Goal: Task Accomplishment & Management: Complete application form

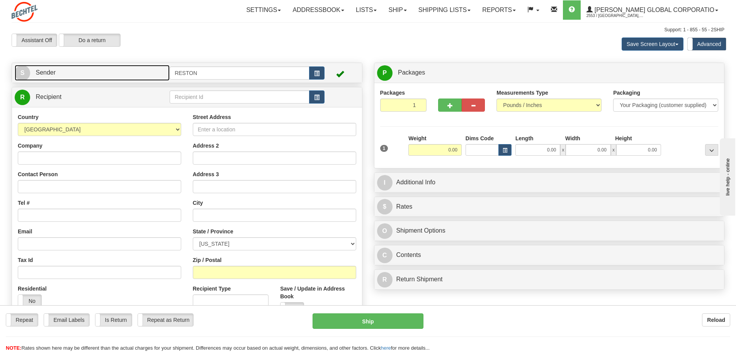
click at [41, 68] on link "S Sender" at bounding box center [92, 73] width 155 height 16
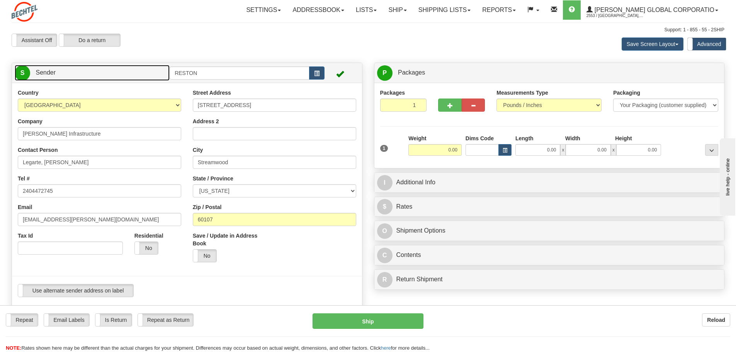
click at [39, 75] on span "Sender" at bounding box center [46, 72] width 20 height 7
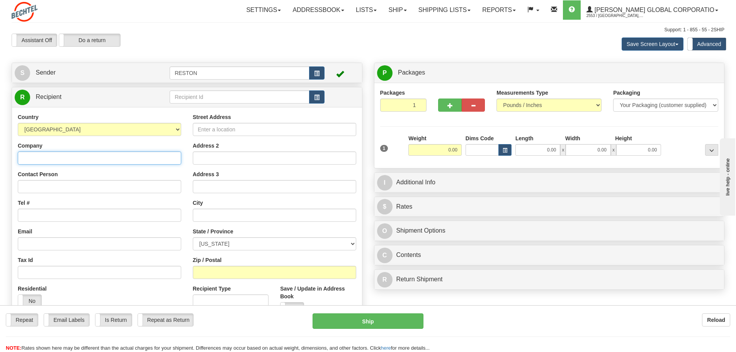
click at [65, 158] on input "Company" at bounding box center [99, 157] width 163 height 13
type input "Bechtel"
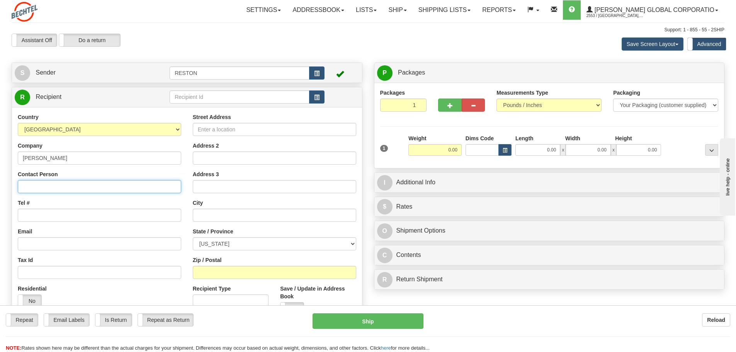
paste input "Charlie Nguyen"
type input "Charlie Nguyen"
click at [83, 211] on input "Tel #" at bounding box center [99, 215] width 163 height 13
type input "2404472745"
click at [228, 126] on input "Street Address" at bounding box center [274, 129] width 163 height 13
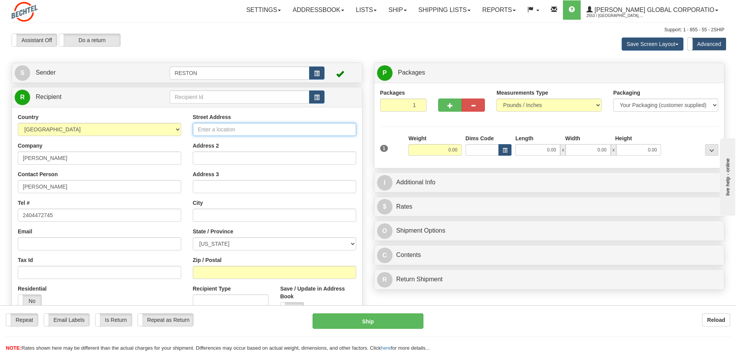
paste input "2105 CityWest Blvd"
type input "2105 CityWest Blvd"
click at [230, 210] on input "text" at bounding box center [274, 215] width 163 height 13
type input "Houston"
click at [259, 234] on div "State / Province ALABAMA ALASKA ARIZONA ARKANSAS Armed Forces America Armed For…" at bounding box center [274, 239] width 163 height 23
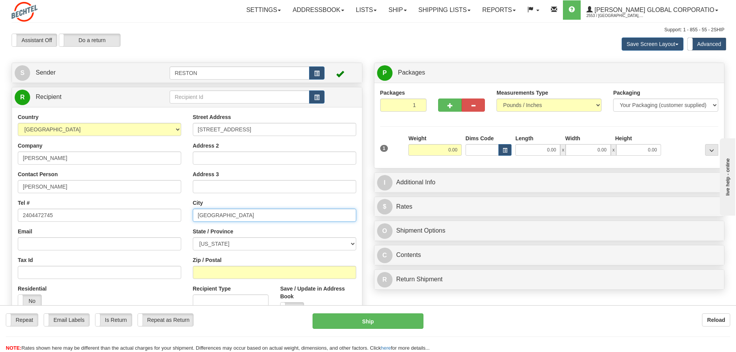
click at [249, 213] on input "Houston" at bounding box center [274, 215] width 163 height 13
drag, startPoint x: 251, startPoint y: 214, endPoint x: 139, endPoint y: 229, distance: 113.5
click at [139, 229] on div "Country AFGHANISTAN ALAND ISLANDS ALBANIA ALGERIA AMERICAN SAMOA ANDORRA ANGOLA…" at bounding box center [187, 217] width 350 height 208
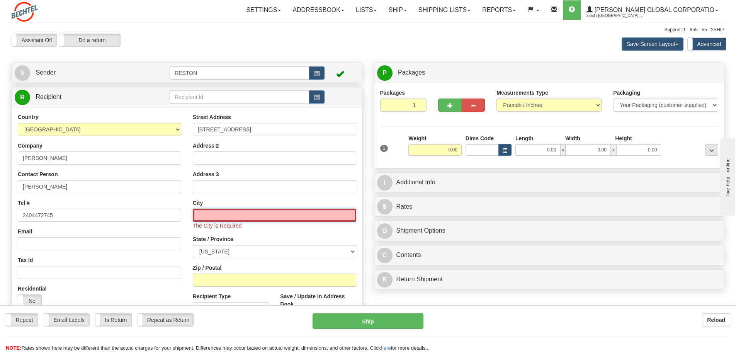
paste input "Houston"
type input "Houston"
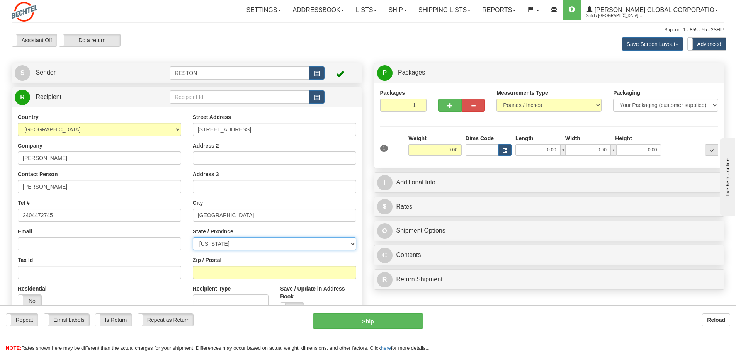
click at [238, 249] on select "ALABAMA ALASKA ARIZONA ARKANSAS Armed Forces America Armed Forces Europe Armed …" at bounding box center [274, 243] width 163 height 13
select select "TX"
click at [193, 237] on select "ALABAMA ALASKA ARIZONA ARKANSAS Armed Forces America Armed Forces Europe Armed …" at bounding box center [274, 243] width 163 height 13
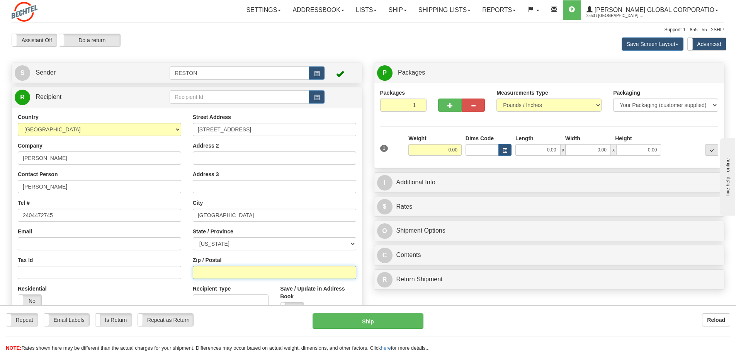
click at [258, 275] on input "Zip / Postal" at bounding box center [274, 272] width 163 height 13
paste input "77042"
type input "77042"
click at [168, 255] on div "Country AFGHANISTAN ALAND ISLANDS ALBANIA ALGERIA AMERICAN SAMOA ANDORRA ANGOLA…" at bounding box center [99, 213] width 175 height 200
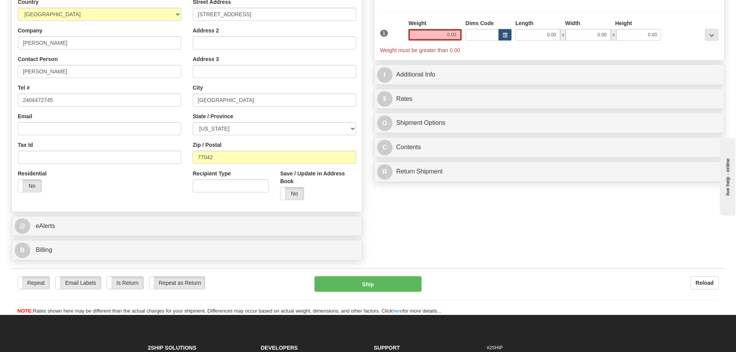
scroll to position [116, 0]
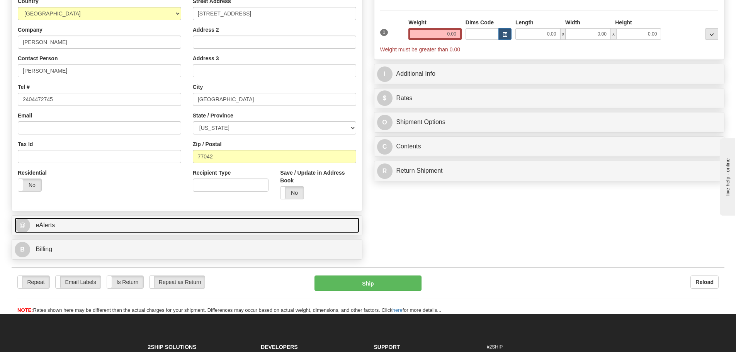
click at [97, 230] on link "@ eAlerts" at bounding box center [187, 225] width 345 height 16
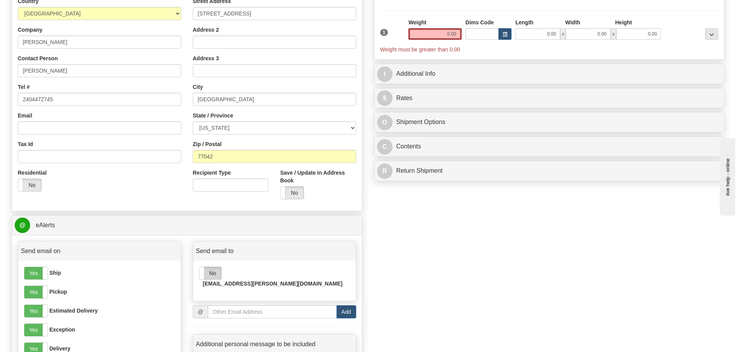
click at [216, 277] on label "No" at bounding box center [210, 273] width 22 height 12
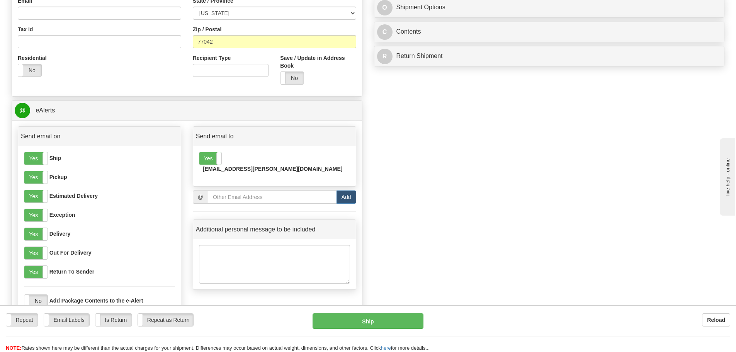
scroll to position [232, 0]
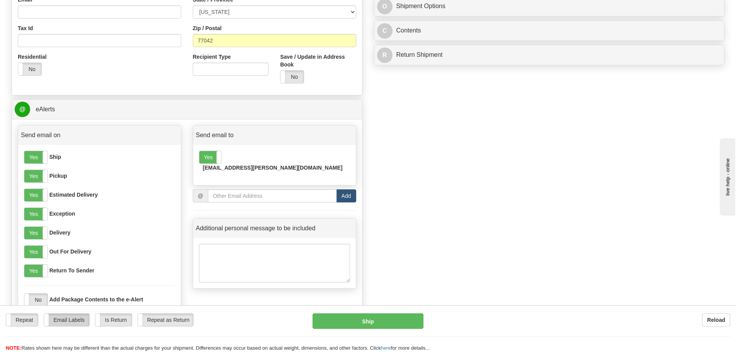
click at [73, 320] on label "Email Labels" at bounding box center [66, 320] width 45 height 12
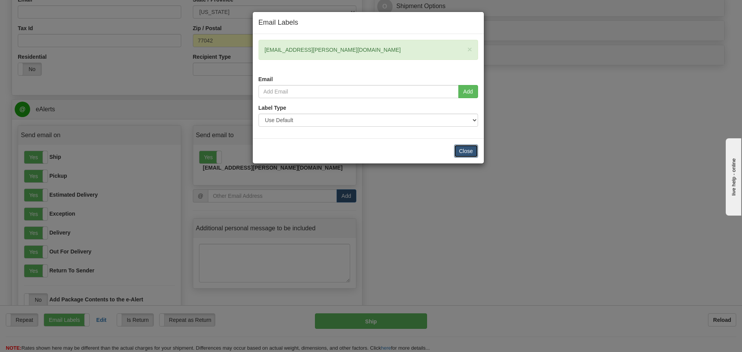
click at [464, 150] on button "Close" at bounding box center [466, 150] width 24 height 13
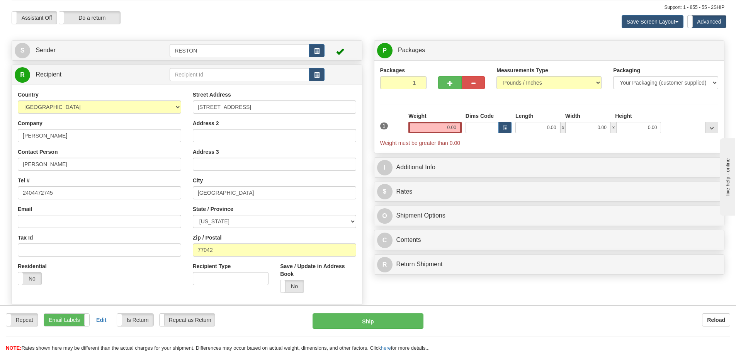
scroll to position [0, 0]
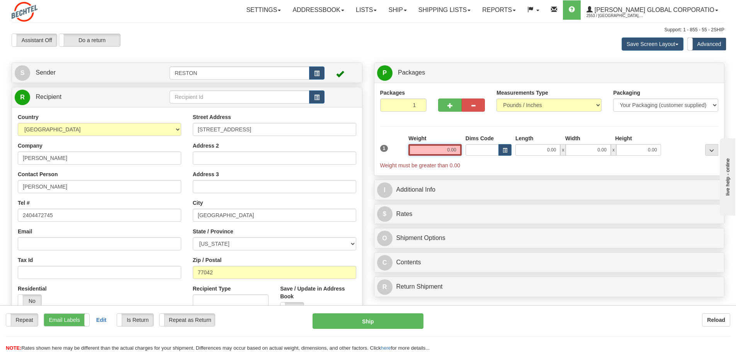
click at [437, 153] on input "0.00" at bounding box center [434, 150] width 53 height 12
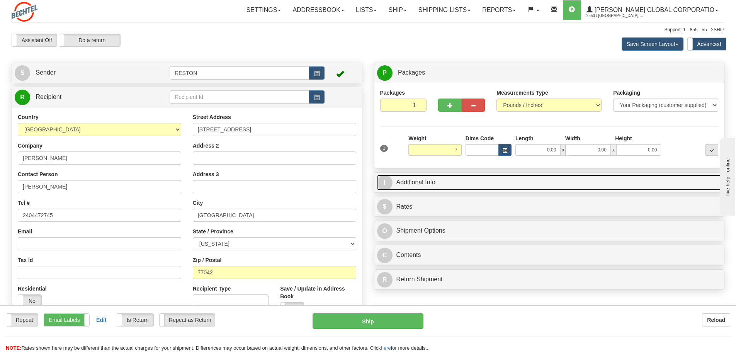
type input "7.00"
click at [443, 182] on link "I Additional Info" at bounding box center [549, 183] width 345 height 16
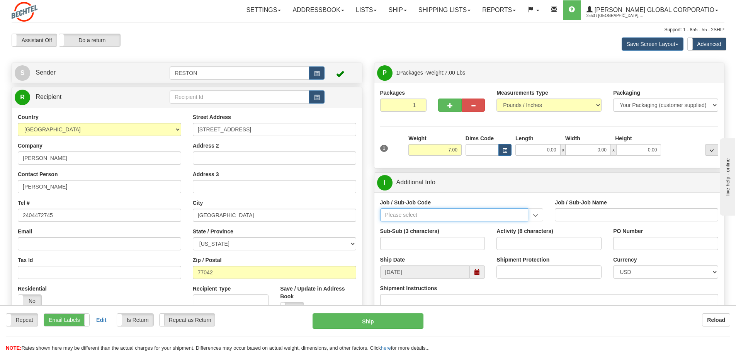
click at [433, 215] on input "Job / Sub-Job Code" at bounding box center [454, 214] width 148 height 13
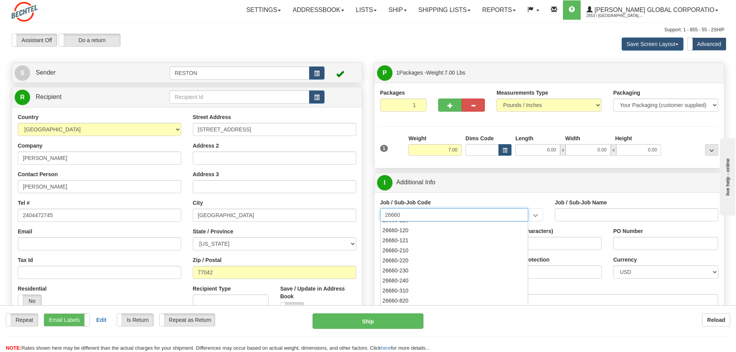
scroll to position [77, 0]
click at [425, 252] on div "26660-210" at bounding box center [452, 250] width 141 height 8
type input "26660-210"
type input "MAMMOTH SOUTH SOLAR PROJECT TSA - FIELD NON-MANUA"
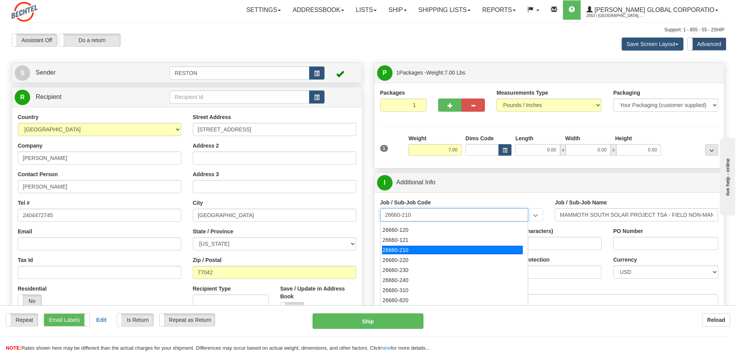
type input "26660-210"
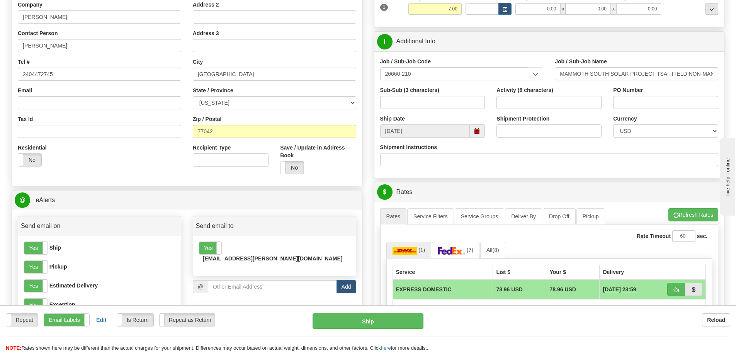
scroll to position [155, 0]
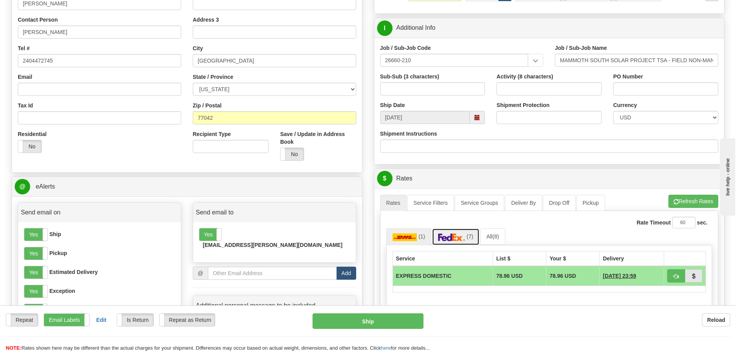
click at [452, 236] on img at bounding box center [451, 237] width 27 height 8
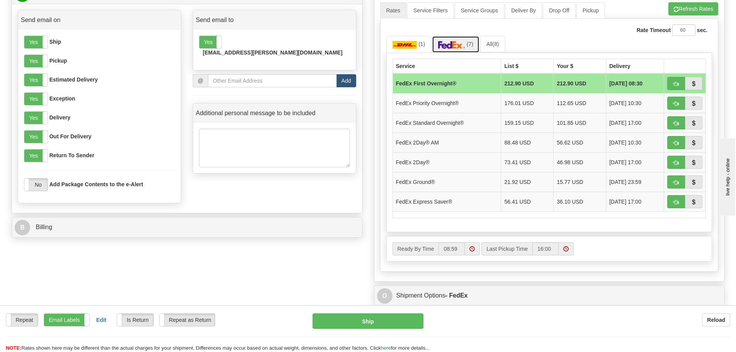
scroll to position [348, 0]
click at [673, 181] on span "button" at bounding box center [675, 181] width 5 height 5
type input "92"
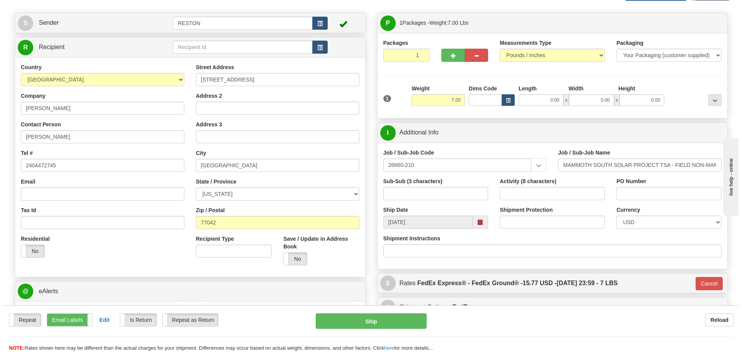
scroll to position [155, 0]
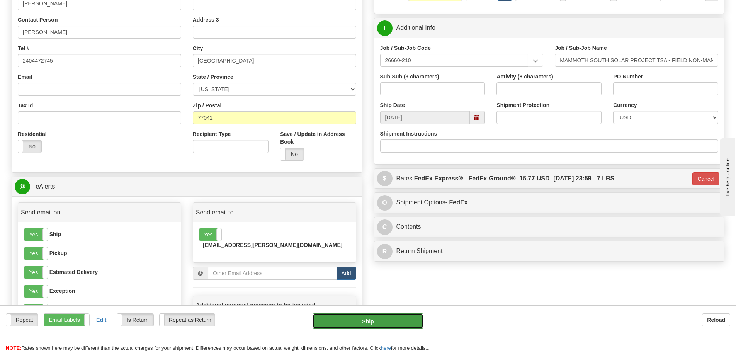
click at [374, 321] on button "Ship" at bounding box center [368, 320] width 111 height 15
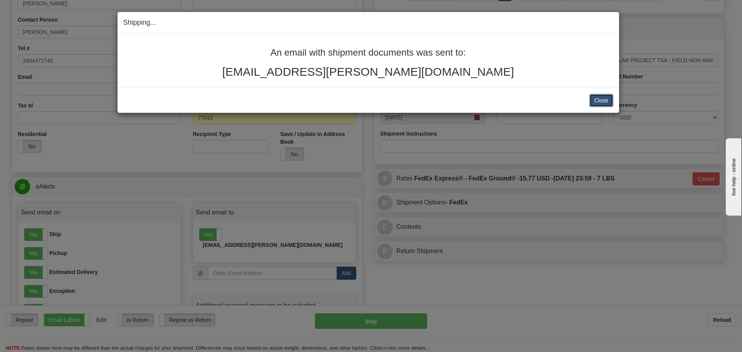
click at [605, 103] on button "Close" at bounding box center [601, 100] width 24 height 13
click at [600, 99] on button "Close" at bounding box center [601, 100] width 24 height 13
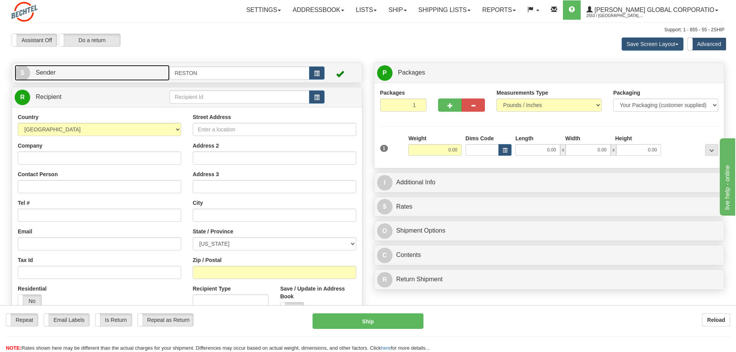
drag, startPoint x: 41, startPoint y: 70, endPoint x: 138, endPoint y: 114, distance: 105.8
click at [41, 70] on span "Sender" at bounding box center [46, 72] width 20 height 7
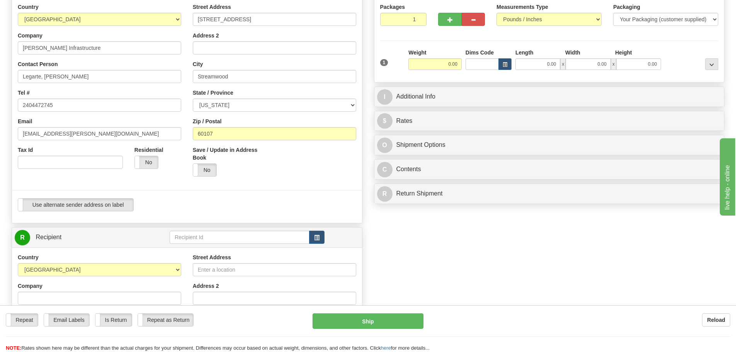
scroll to position [193, 0]
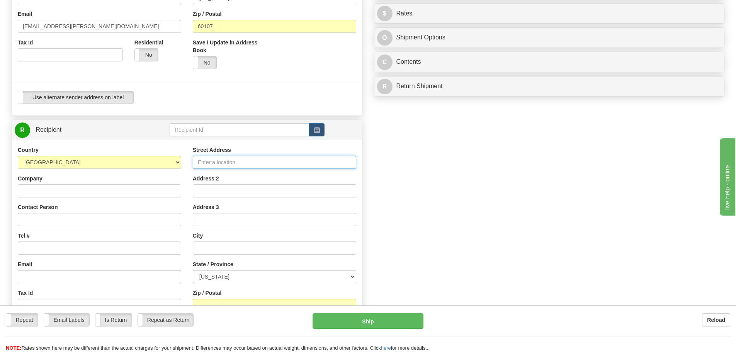
click at [243, 162] on input "Street Address" at bounding box center [274, 162] width 163 height 13
type input "8362 W State Hwy"
type input "Bechtel Infrastructure"
type input "Ray Lizama"
type input "Bingham Canyon"
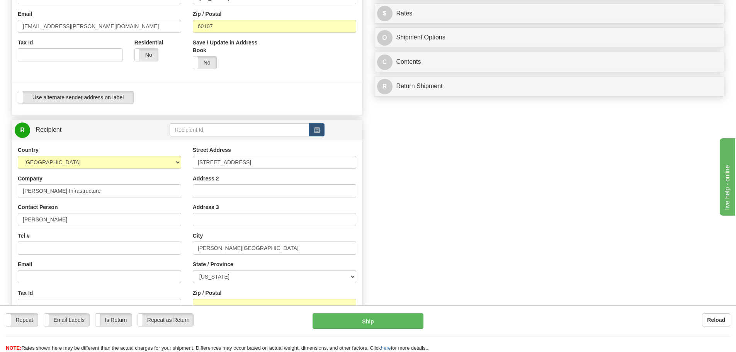
select select "UT"
type input "84006"
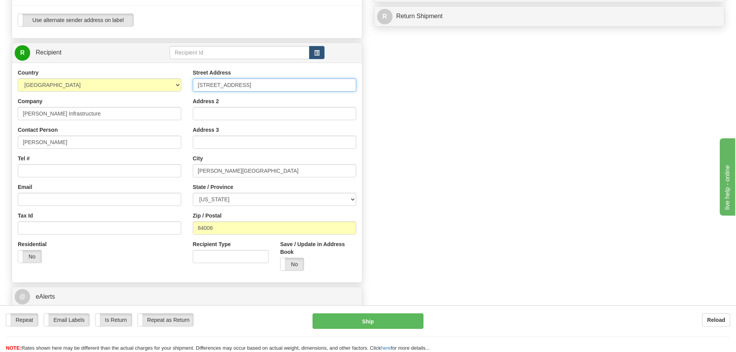
scroll to position [232, 0]
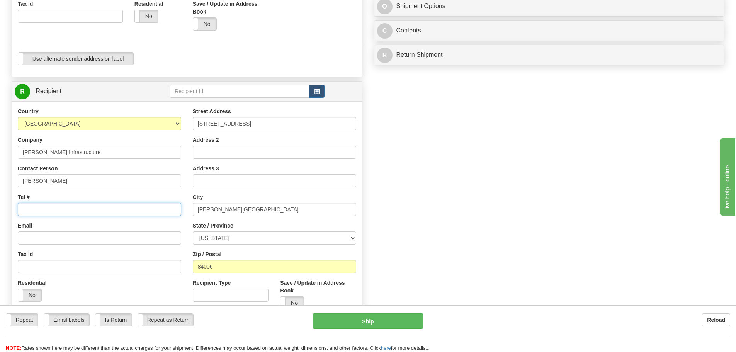
click at [65, 214] on input "Tel #" at bounding box center [99, 209] width 163 height 13
click at [66, 212] on input "Tel #" at bounding box center [99, 209] width 163 height 13
type input "714-679-0764"
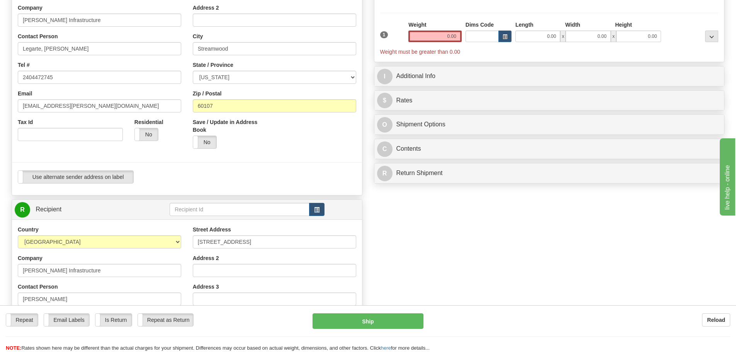
scroll to position [77, 0]
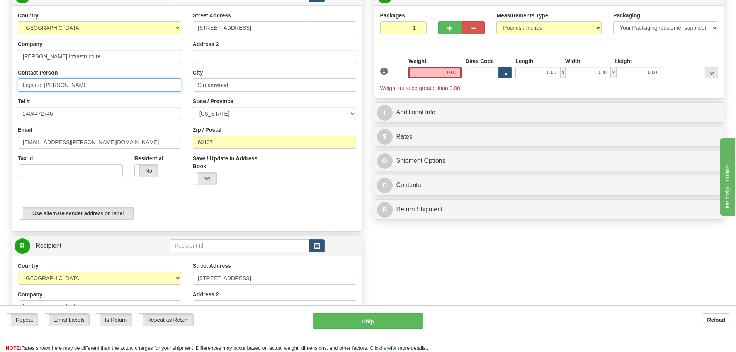
drag, startPoint x: 97, startPoint y: 85, endPoint x: 0, endPoint y: 79, distance: 96.7
click at [0, 79] on div "Toggle navigation Settings Shipping Preferences Fields Preferences New" at bounding box center [368, 245] width 736 height 645
type input "Rodel Legarte"
click at [156, 73] on div "Contact Person Rodel Legarte" at bounding box center [99, 80] width 163 height 23
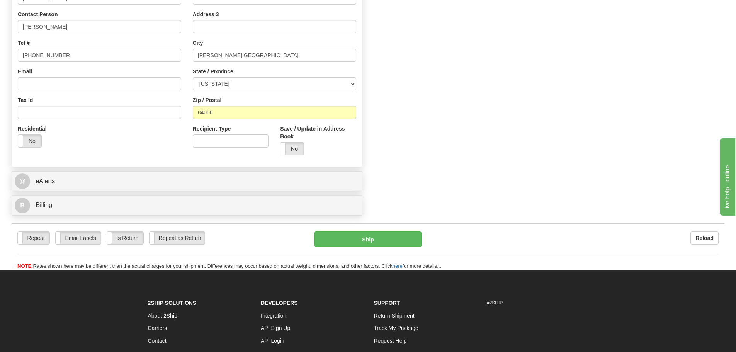
scroll to position [386, 0]
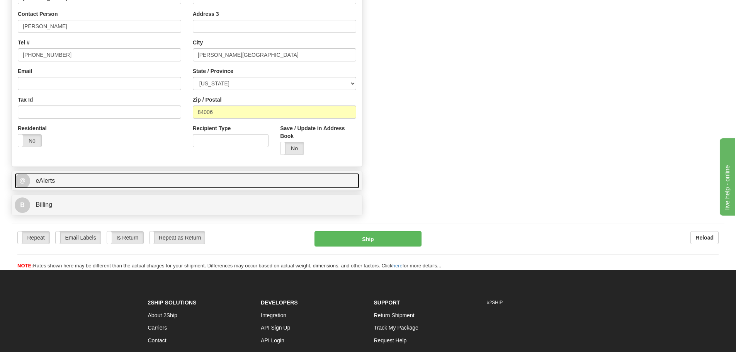
click at [69, 186] on link "@ eAlerts" at bounding box center [187, 181] width 345 height 16
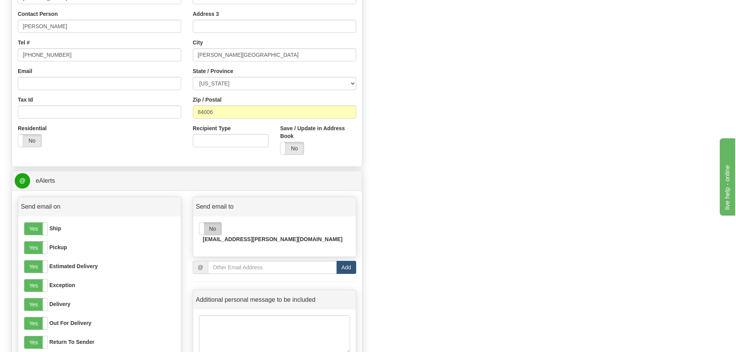
click at [212, 233] on label "No" at bounding box center [210, 228] width 22 height 12
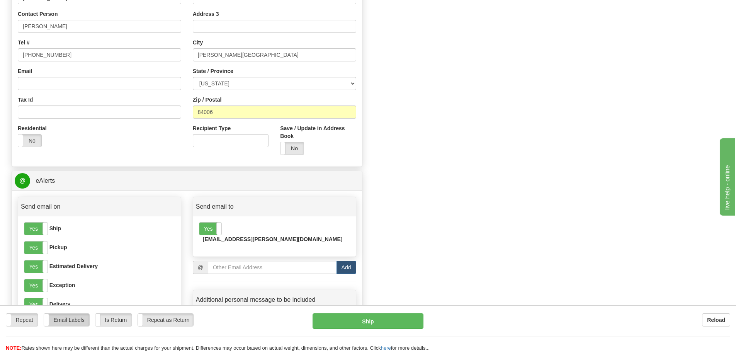
click at [73, 323] on label "Email Labels" at bounding box center [66, 320] width 45 height 12
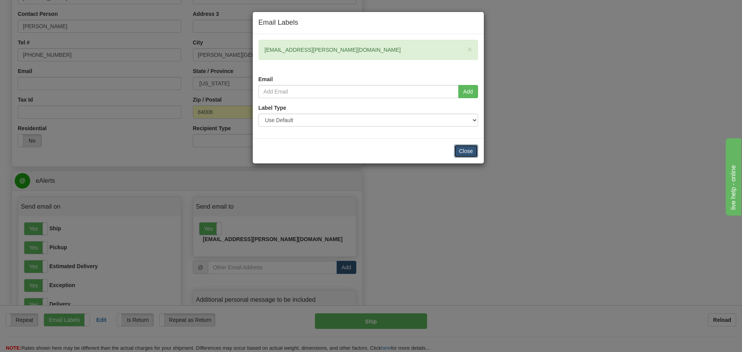
click at [458, 153] on button "Close" at bounding box center [466, 150] width 24 height 13
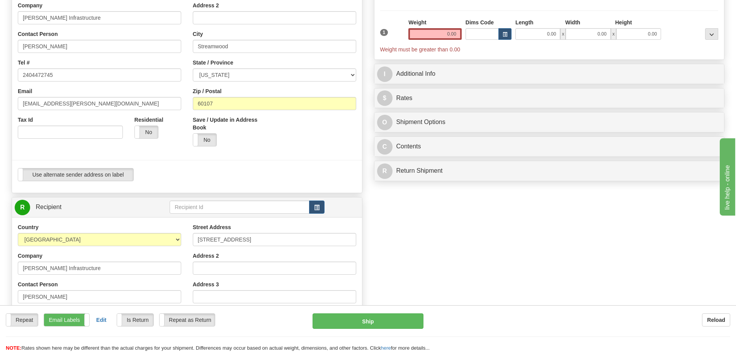
scroll to position [0, 0]
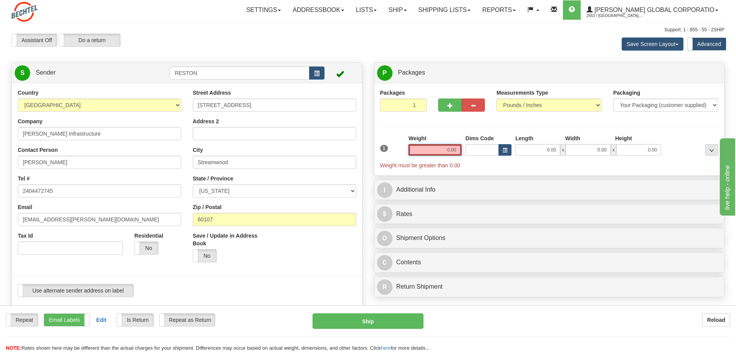
click at [433, 153] on input "0.00" at bounding box center [434, 150] width 53 height 12
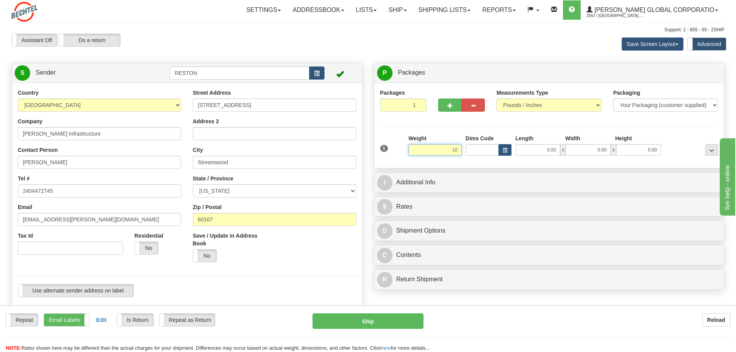
type input "10.00"
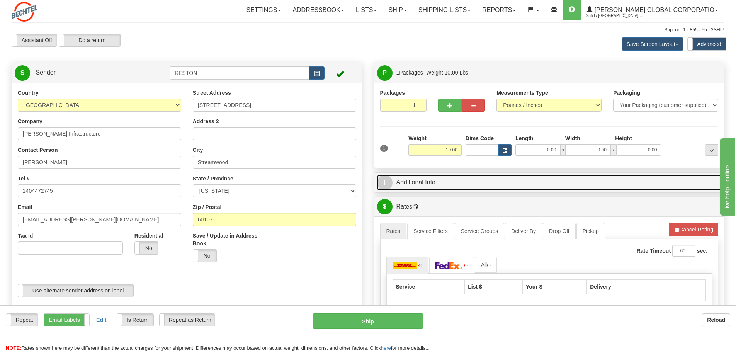
click at [428, 184] on link "I Additional Info" at bounding box center [549, 183] width 345 height 16
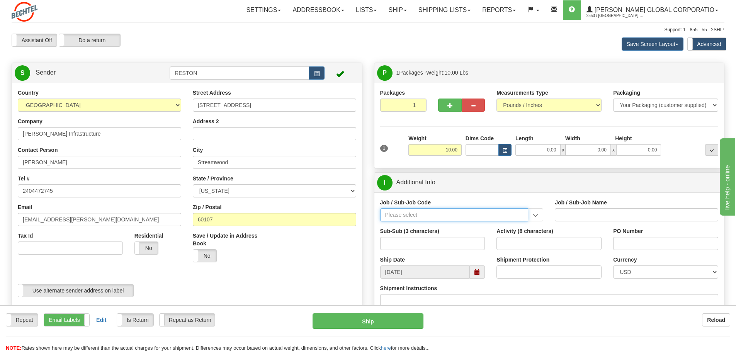
click at [424, 211] on input "Job / Sub-Job Code" at bounding box center [454, 214] width 148 height 13
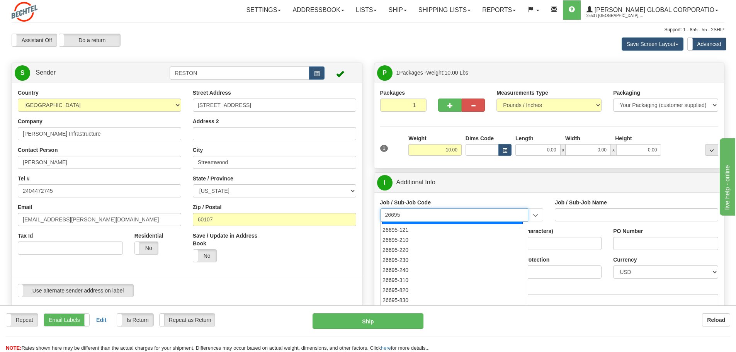
scroll to position [39, 0]
click at [429, 229] on div "26695-210" at bounding box center [452, 228] width 141 height 8
type input "26695-210"
type input "COPPERTON SOLAR PROJECT - FIELD NON-MANUAL"
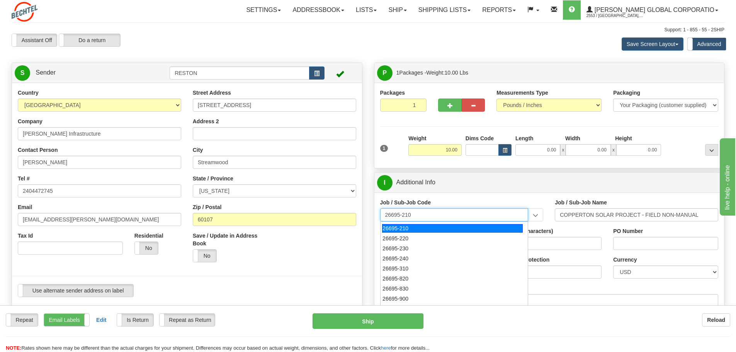
type input "26695-210"
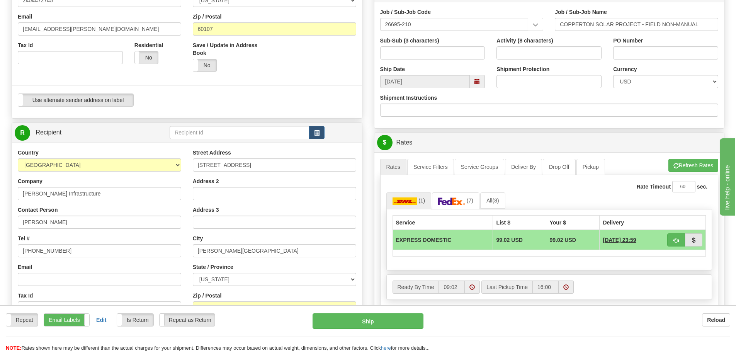
scroll to position [232, 0]
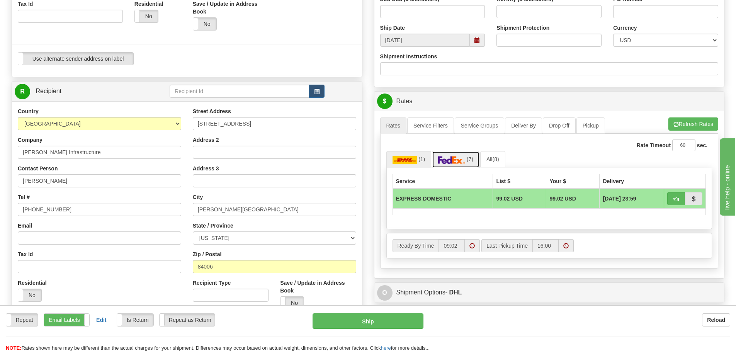
click at [458, 163] on img at bounding box center [451, 160] width 27 height 8
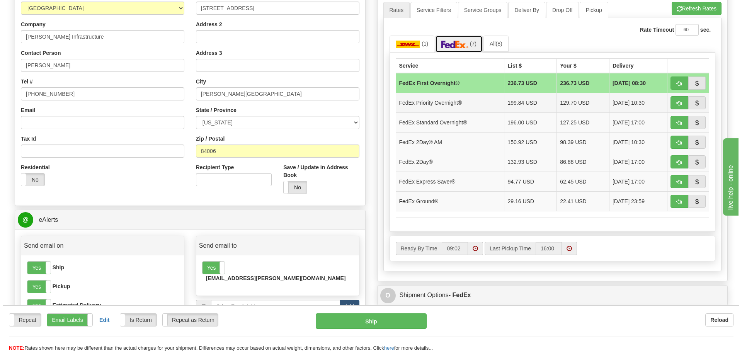
scroll to position [348, 0]
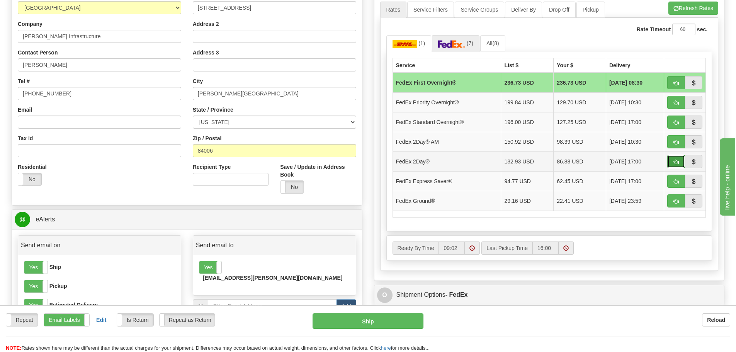
click at [678, 161] on span "button" at bounding box center [675, 162] width 5 height 5
type input "03"
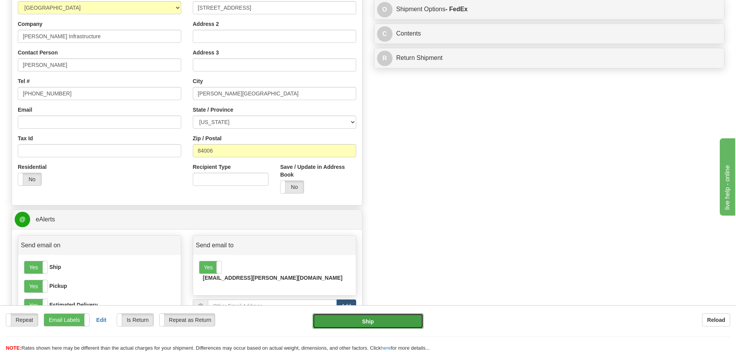
click at [384, 321] on button "Ship" at bounding box center [368, 320] width 111 height 15
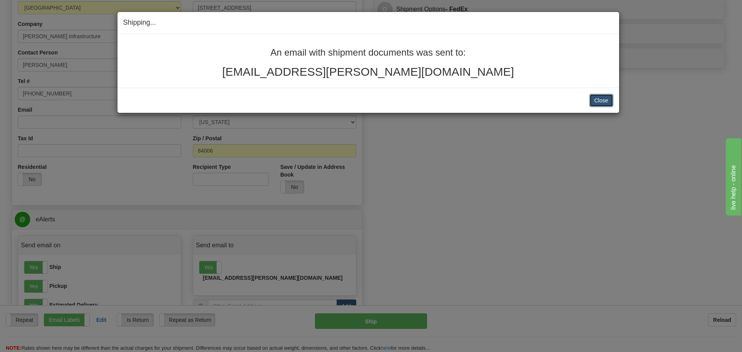
click at [593, 99] on button "Close" at bounding box center [601, 100] width 24 height 13
